Goal: Task Accomplishment & Management: Manage account settings

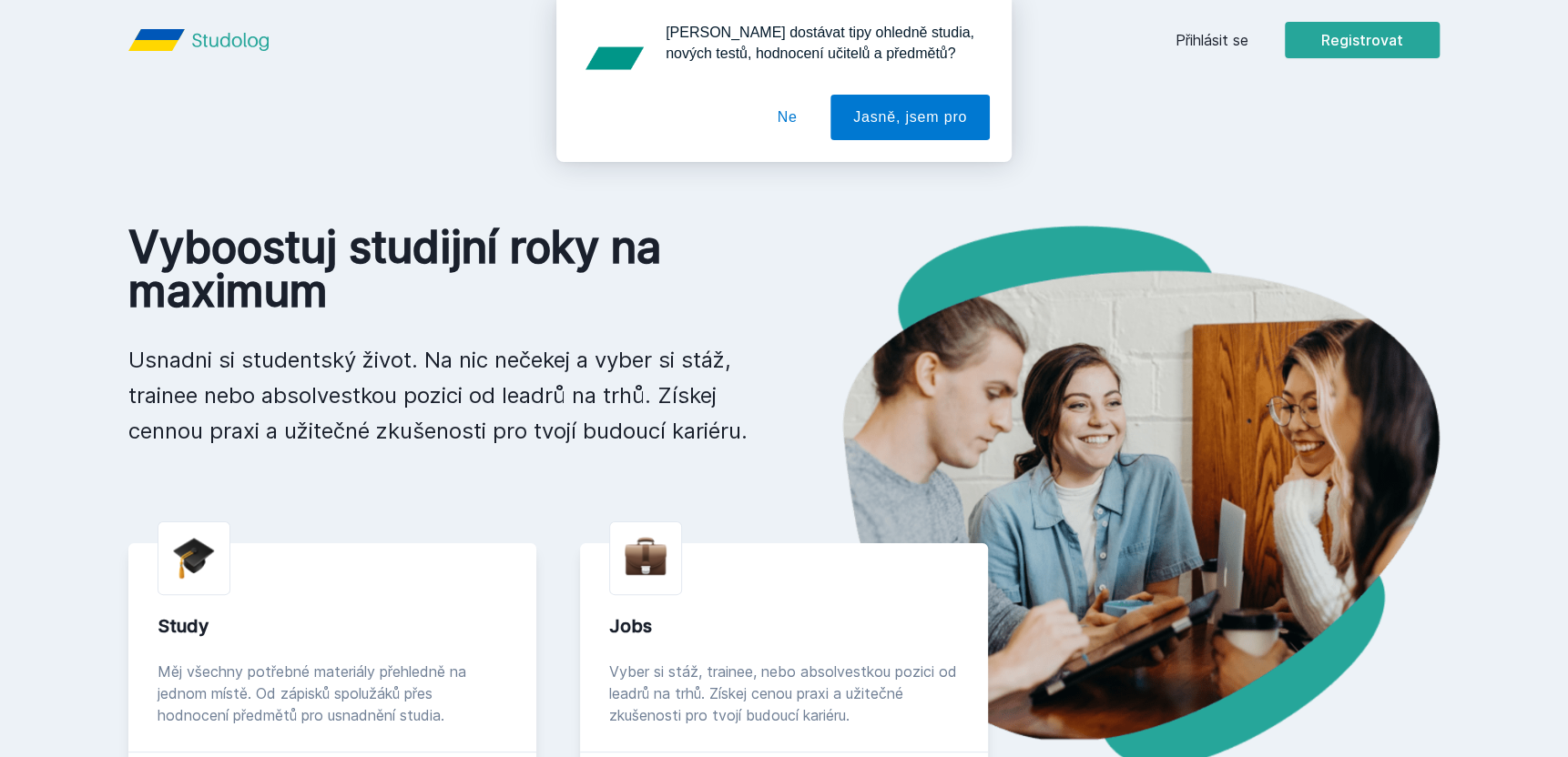
click at [1238, 43] on div "[PERSON_NAME] dostávat tipy ohledně studia, nových testů, hodnocení učitelů a p…" at bounding box center [784, 81] width 1568 height 162
click at [781, 129] on button "Ne" at bounding box center [787, 117] width 65 height 45
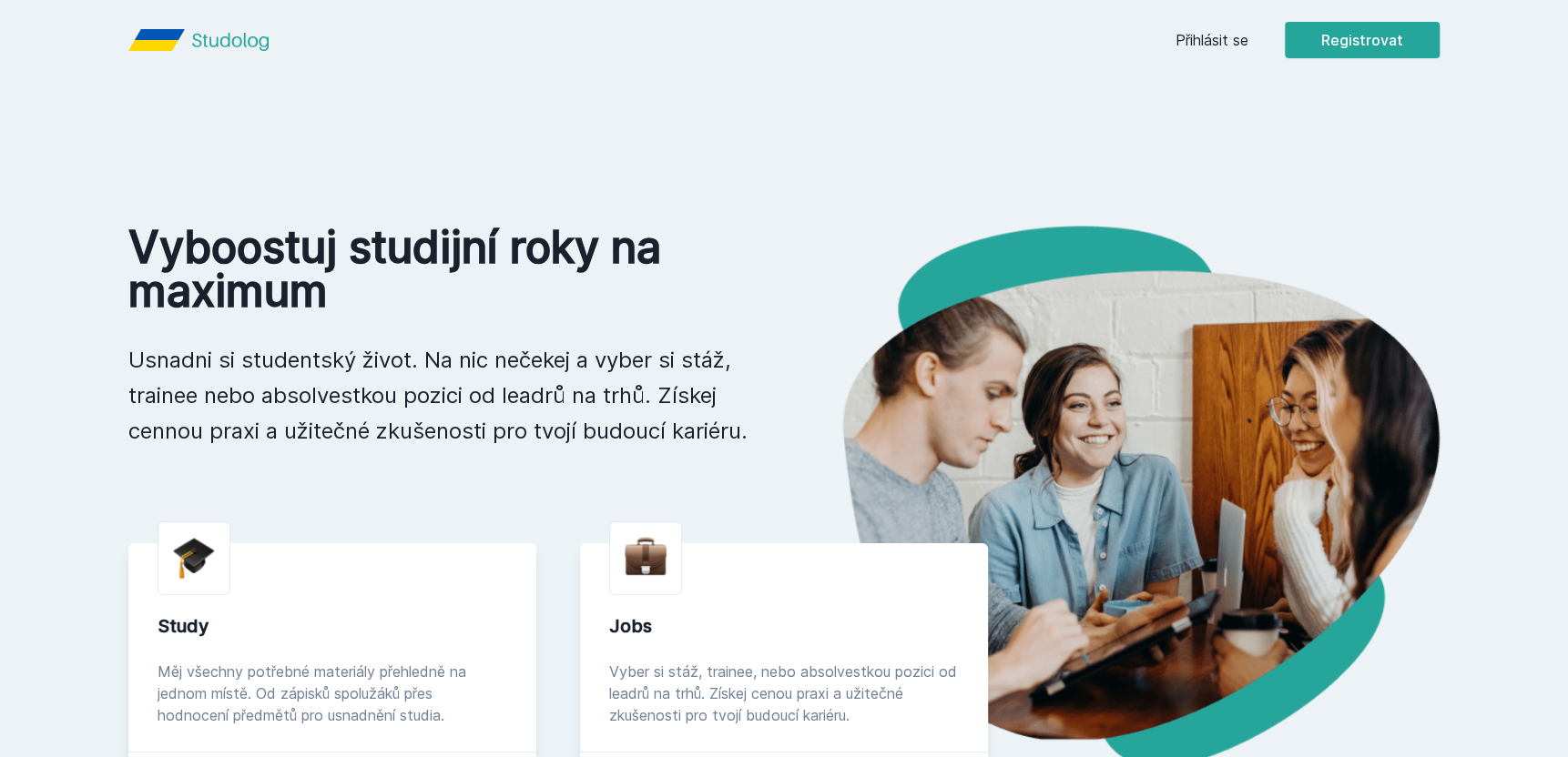
click at [1226, 43] on link "Přihlásit se" at bounding box center [1212, 40] width 73 height 22
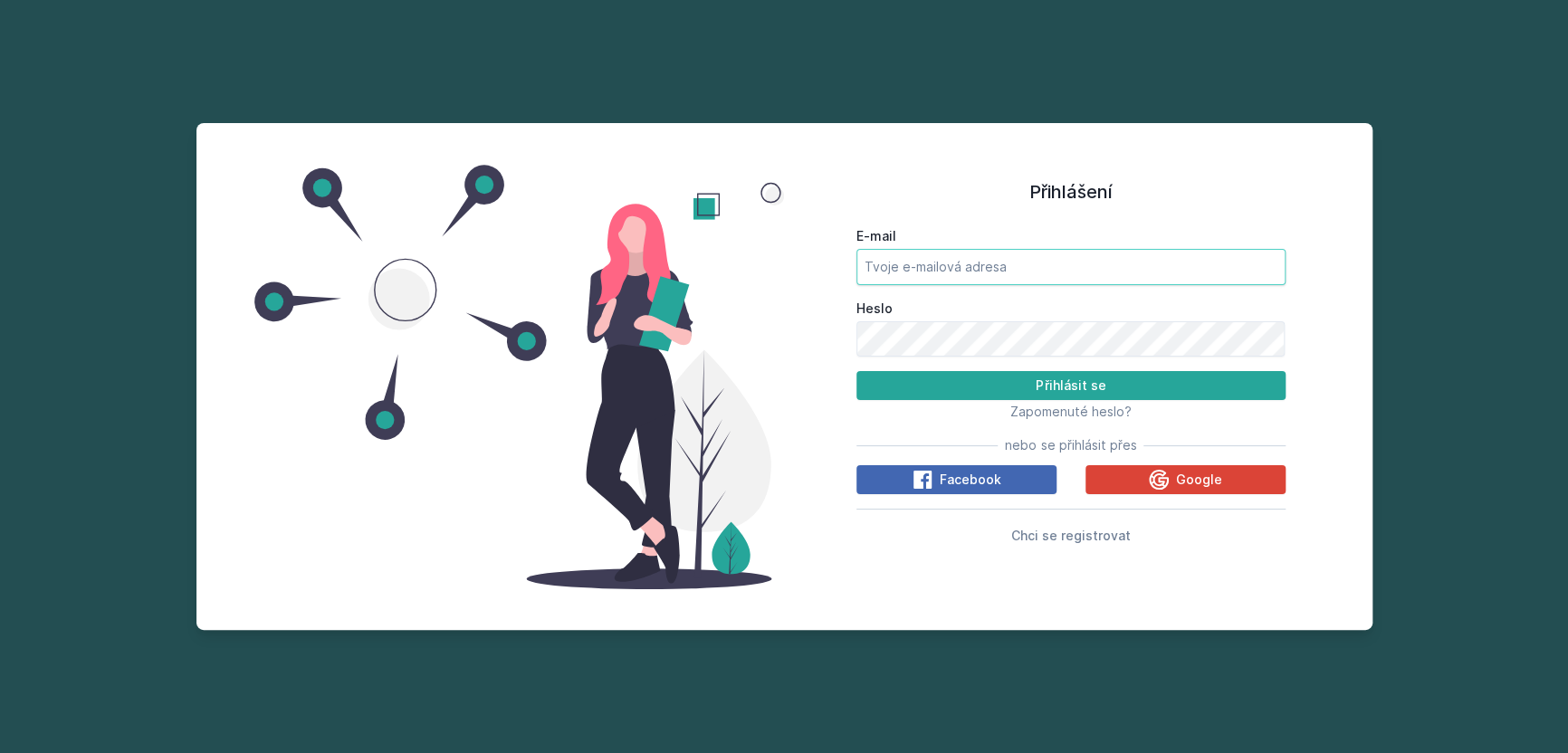
click at [1005, 256] on input "E-mail" at bounding box center [1070, 267] width 429 height 37
type input "[EMAIL_ADDRESS][DOMAIN_NAME]"
click at [856, 371] on button "Přihlásit se" at bounding box center [1070, 386] width 429 height 29
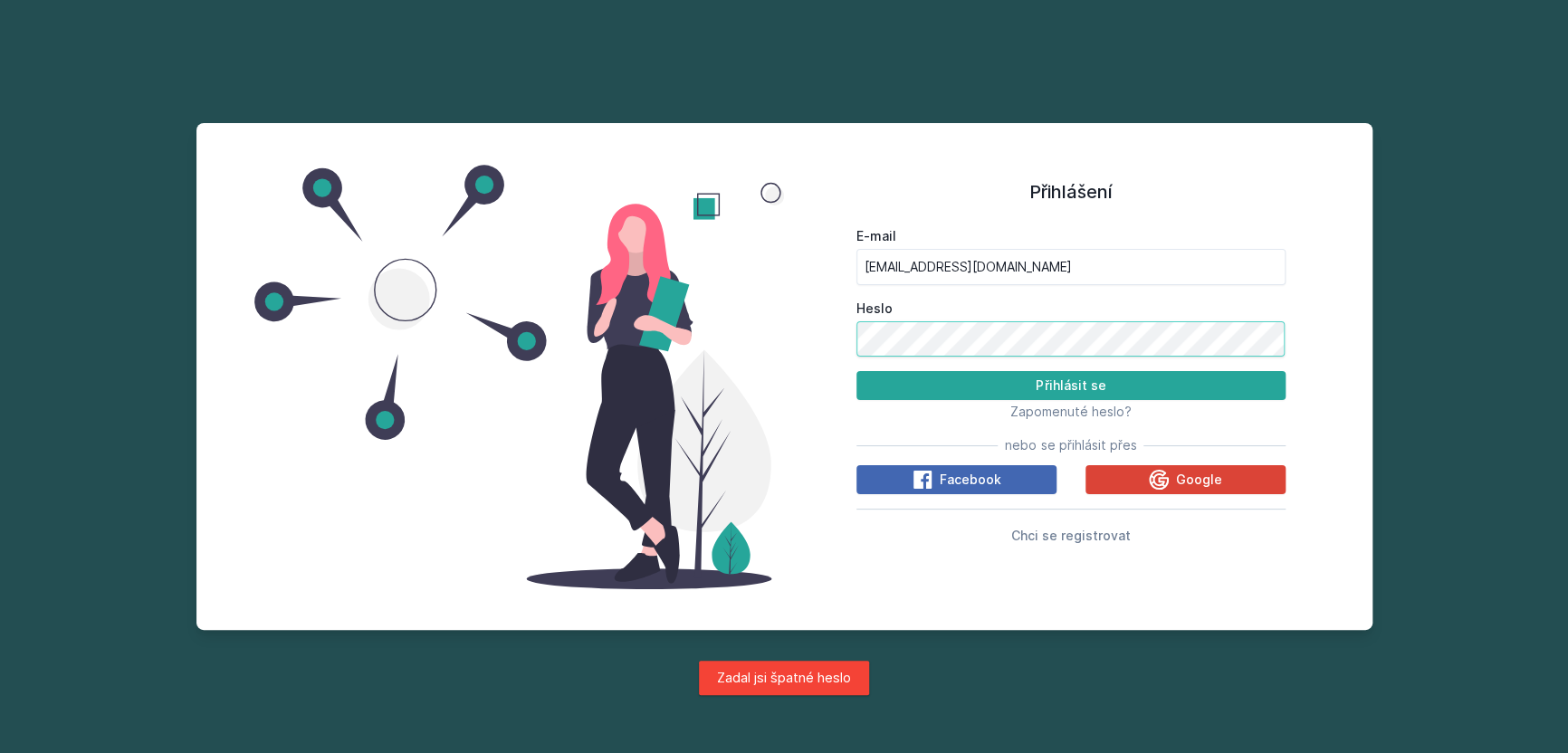
click at [856, 371] on button "Přihlásit se" at bounding box center [1070, 386] width 429 height 29
